Goal: Transaction & Acquisition: Purchase product/service

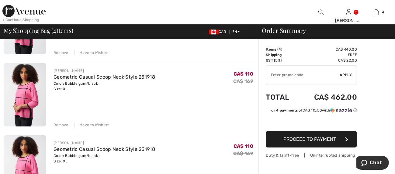
scroll to position [135, 0]
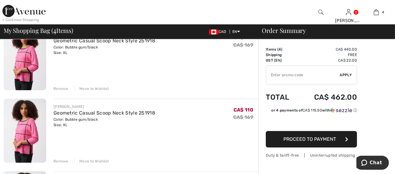
click at [51, 86] on div "JOSEPH RIBKOFF Geometric Casual Scoop Neck Style 251918 Color: Bubble gum/black…" at bounding box center [152, 58] width 212 height 65
click at [60, 87] on div "Remove" at bounding box center [61, 88] width 15 height 5
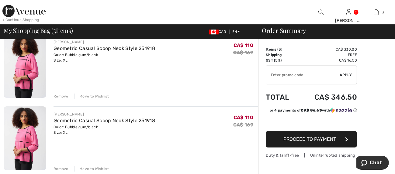
scroll to position [195, 0]
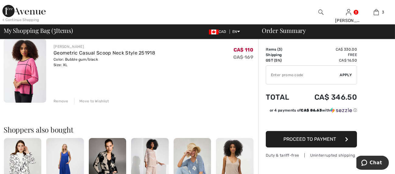
click at [59, 100] on div "Remove" at bounding box center [61, 100] width 15 height 5
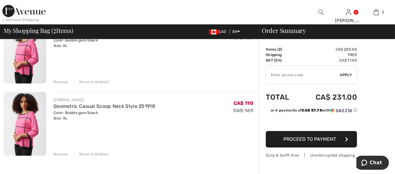
scroll to position [94, 0]
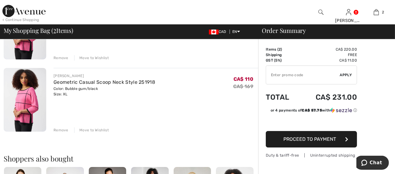
drag, startPoint x: 59, startPoint y: 128, endPoint x: 67, endPoint y: 126, distance: 8.4
click at [59, 128] on div "Remove" at bounding box center [61, 129] width 15 height 5
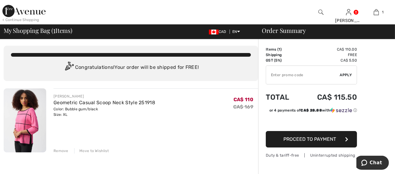
scroll to position [0, 0]
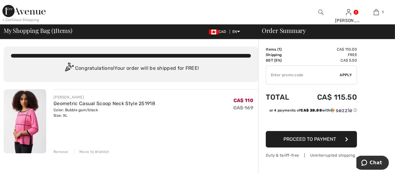
click at [299, 142] on button "Proceed to Payment" at bounding box center [311, 139] width 91 height 16
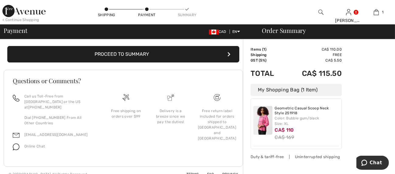
scroll to position [148, 0]
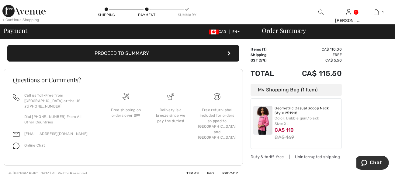
click at [165, 51] on button "Proceed to Summary" at bounding box center [123, 53] width 232 height 16
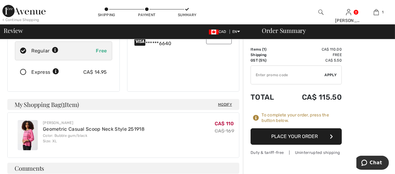
scroll to position [135, 0]
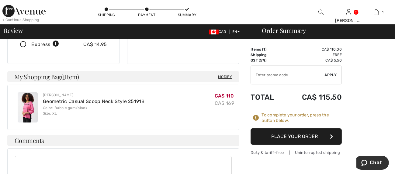
click at [295, 136] on button "Place Your Order" at bounding box center [296, 136] width 91 height 16
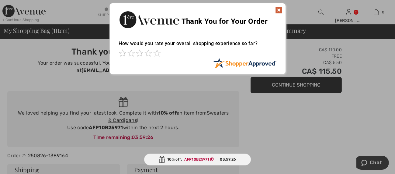
click at [278, 10] on img at bounding box center [278, 9] width 7 height 7
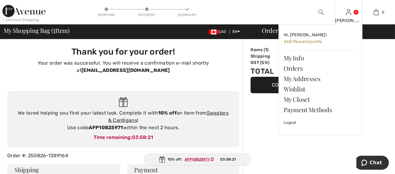
click at [359, 9] on div "Elsa Hi, Elsa! 460 Reward points My Info Orders My Addresses Wishlist My Closet…" at bounding box center [349, 12] width 28 height 24
click at [290, 123] on link "Logout" at bounding box center [321, 122] width 74 height 15
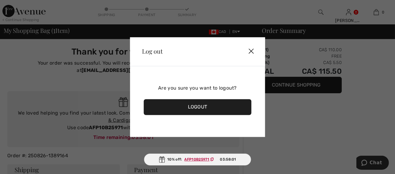
drag, startPoint x: 193, startPoint y: 107, endPoint x: 218, endPoint y: 108, distance: 24.4
click at [194, 108] on div "Logout" at bounding box center [198, 107] width 108 height 16
